Goal: Navigation & Orientation: Find specific page/section

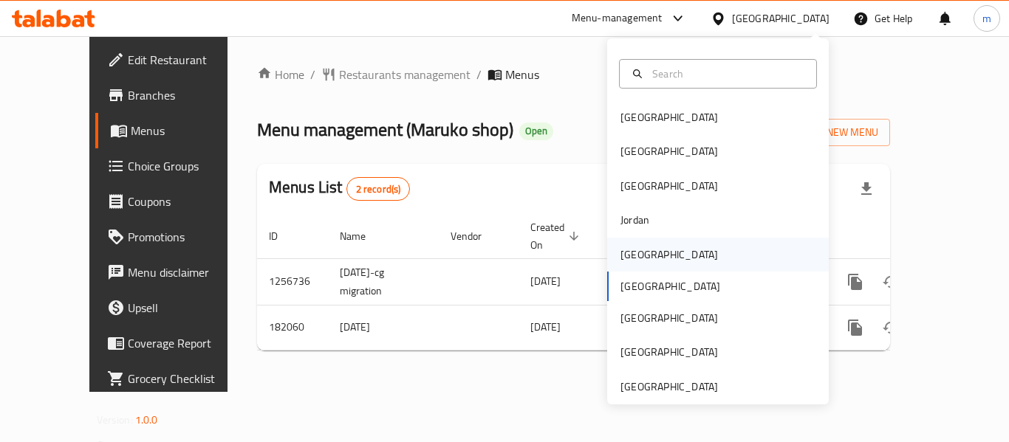
click at [651, 250] on div "[GEOGRAPHIC_DATA]" at bounding box center [669, 255] width 121 height 34
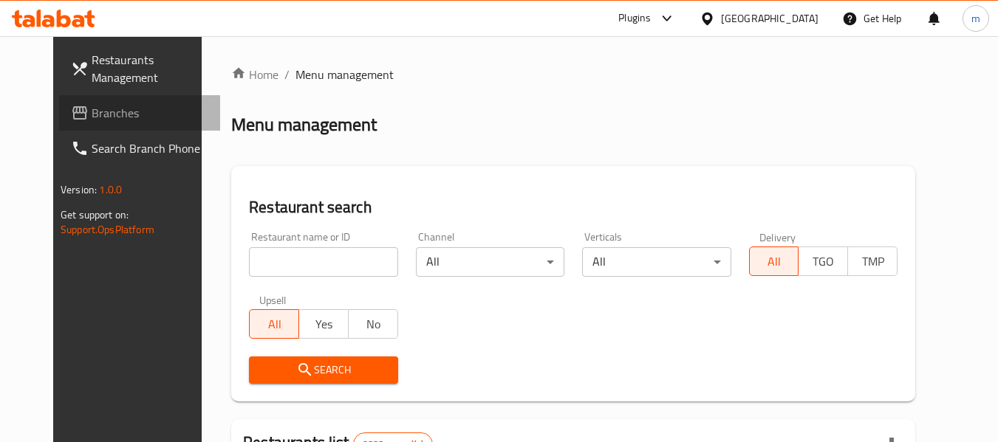
click at [110, 116] on span "Branches" at bounding box center [150, 113] width 117 height 18
